Goal: Find specific page/section: Find specific page/section

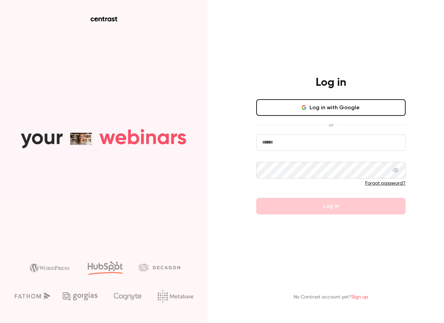
click at [329, 113] on button "Log in with Google" at bounding box center [330, 107] width 149 height 17
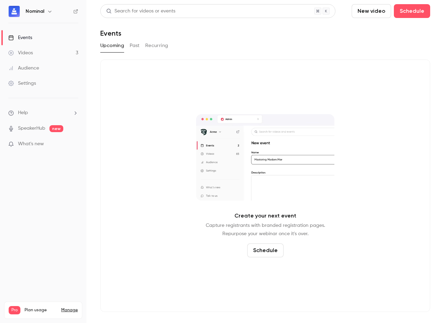
click at [138, 46] on button "Past" at bounding box center [135, 45] width 10 height 11
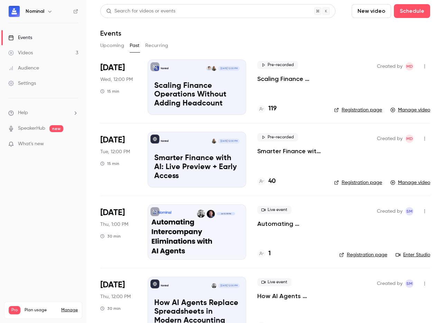
click at [350, 110] on link "Registration page" at bounding box center [358, 110] width 48 height 7
